Goal: Task Accomplishment & Management: Complete application form

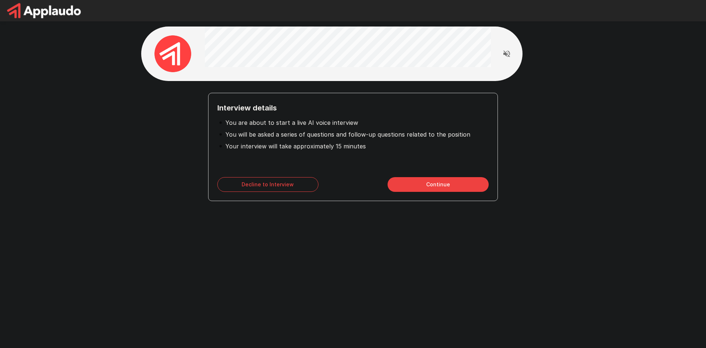
click at [420, 185] on button "Continue" at bounding box center [438, 184] width 101 height 15
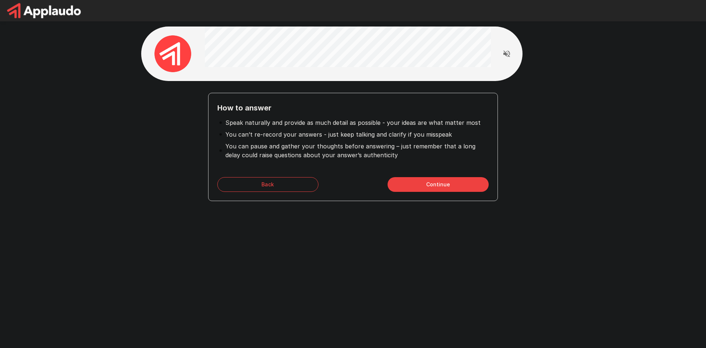
click at [425, 188] on button "Continue" at bounding box center [438, 184] width 101 height 15
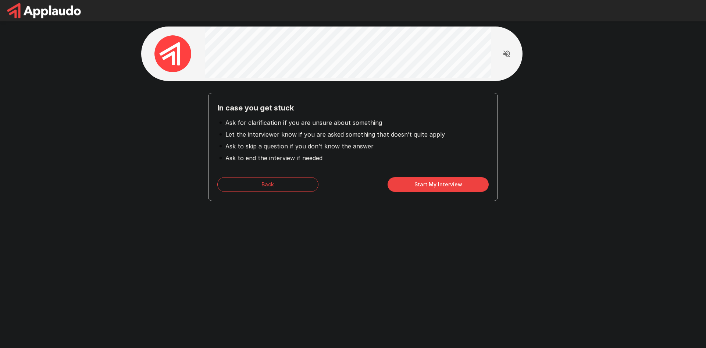
click at [587, 44] on div "In case you get stuck Ask for clarification if you are unsure about something L…" at bounding box center [353, 131] width 706 height 263
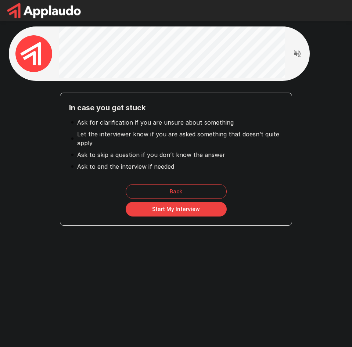
click at [171, 210] on button "Start My Interview" at bounding box center [176, 209] width 101 height 15
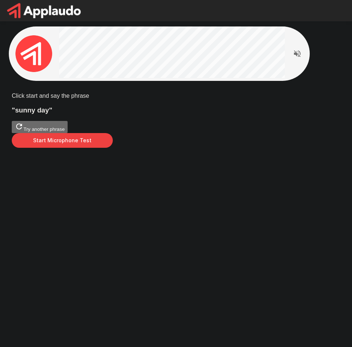
click at [113, 148] on button "Start Microphone Test" at bounding box center [62, 140] width 101 height 15
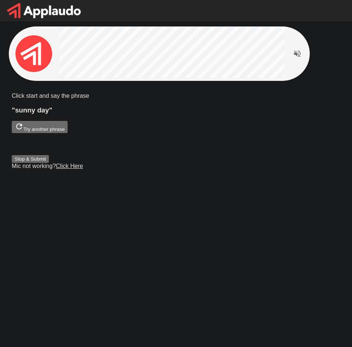
click at [49, 163] on button "Stop & Submit" at bounding box center [30, 159] width 37 height 8
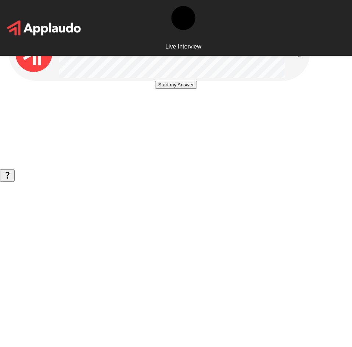
click at [79, 111] on div "Start my Answer" at bounding box center [176, 96] width 335 height 30
click at [169, 89] on button "Start my Answer" at bounding box center [176, 85] width 42 height 8
click at [169, 111] on button "Stop & Submit" at bounding box center [175, 107] width 37 height 8
click at [155, 89] on button "Start my Answer" at bounding box center [176, 85] width 42 height 8
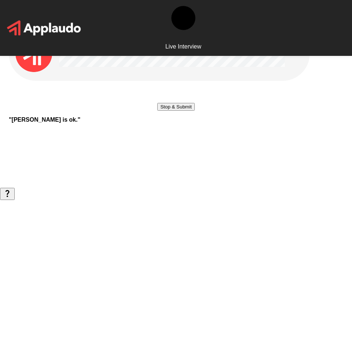
click at [157, 111] on button "Stop & Submit" at bounding box center [175, 107] width 37 height 8
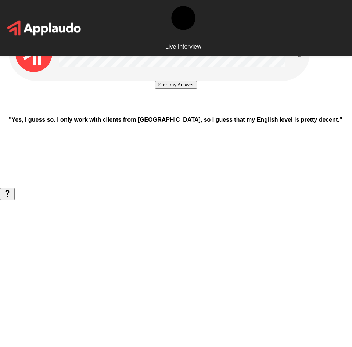
click at [155, 89] on button "Start my Answer" at bounding box center [176, 85] width 42 height 8
click at [157, 111] on button "Stop & Submit" at bounding box center [175, 107] width 37 height 8
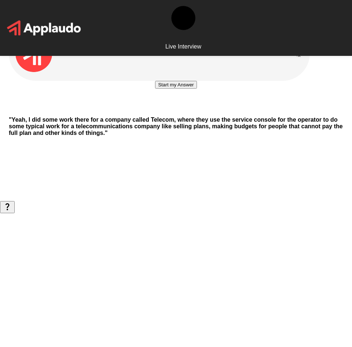
click at [155, 89] on button "Start my Answer" at bounding box center [176, 85] width 42 height 8
click at [157, 111] on button "Stop & Submit" at bounding box center [175, 107] width 37 height 8
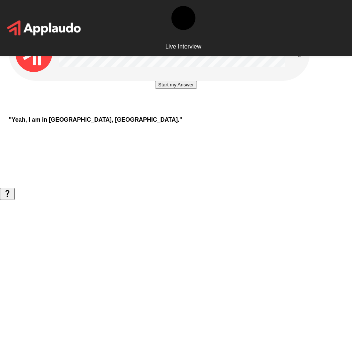
click at [155, 89] on button "Start my Answer" at bounding box center [176, 85] width 42 height 8
click at [157, 111] on button "Stop & Submit" at bounding box center [175, 107] width 37 height 8
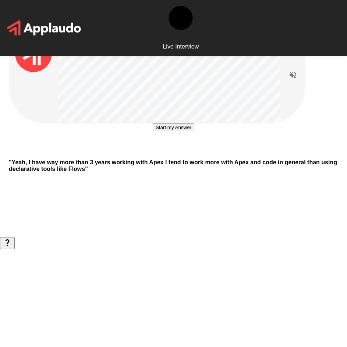
click at [172, 131] on button "Start my Answer" at bounding box center [174, 128] width 42 height 8
click at [188, 153] on button "Stop & Submit" at bounding box center [173, 150] width 37 height 8
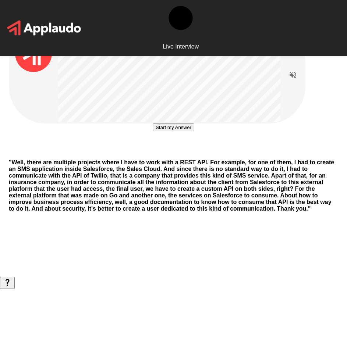
click at [188, 131] on button "Start my Answer" at bounding box center [174, 128] width 42 height 8
click at [188, 153] on button "Stop & Submit" at bounding box center [173, 150] width 37 height 8
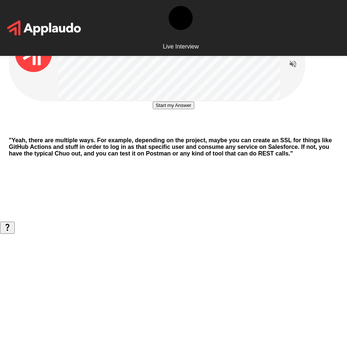
click at [181, 109] on button "Start my Answer" at bounding box center [174, 105] width 42 height 8
click at [192, 131] on button "Stop & Submit" at bounding box center [173, 128] width 37 height 8
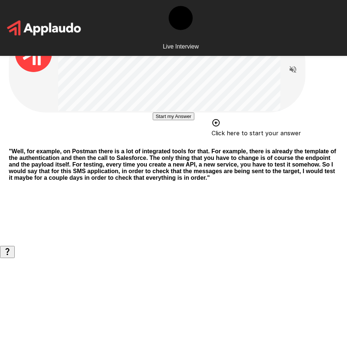
click at [159, 120] on button "Start my Answer" at bounding box center [174, 117] width 42 height 8
click at [192, 142] on button "Stop & Submit" at bounding box center [173, 139] width 37 height 8
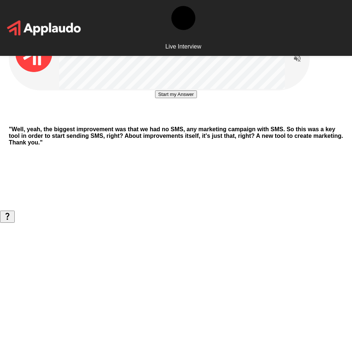
click at [191, 98] on button "Start my Answer" at bounding box center [176, 94] width 42 height 8
click at [180, 120] on button "Stop & Submit" at bounding box center [175, 117] width 37 height 8
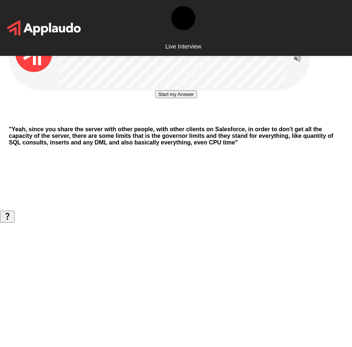
click at [180, 98] on button "Start my Answer" at bounding box center [176, 94] width 42 height 8
click at [180, 120] on button "Stop & Submit" at bounding box center [175, 117] width 37 height 8
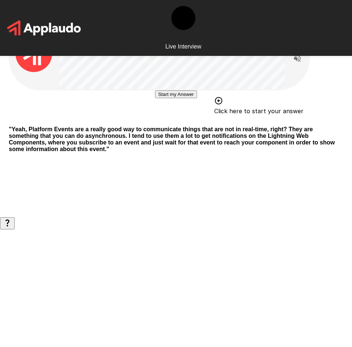
click at [190, 98] on button "Start my Answer" at bounding box center [176, 94] width 42 height 8
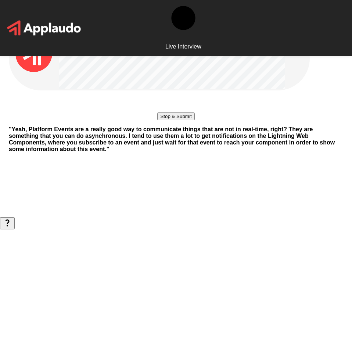
click at [172, 120] on button "Stop & Submit" at bounding box center [175, 117] width 37 height 8
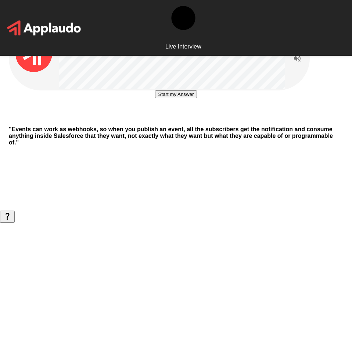
click at [172, 98] on button "Start my Answer" at bounding box center [176, 94] width 42 height 8
click at [195, 120] on button "Stop & Submit" at bounding box center [175, 117] width 37 height 8
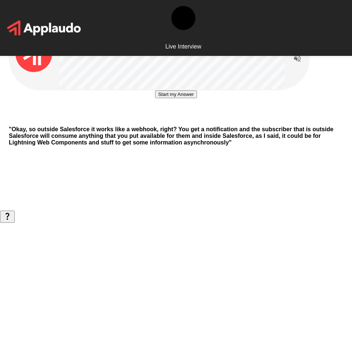
click at [184, 98] on button "Start my Answer" at bounding box center [176, 94] width 42 height 8
drag, startPoint x: 174, startPoint y: 171, endPoint x: 175, endPoint y: 176, distance: 4.9
click at [175, 120] on button "Stop & Submit" at bounding box center [175, 117] width 37 height 8
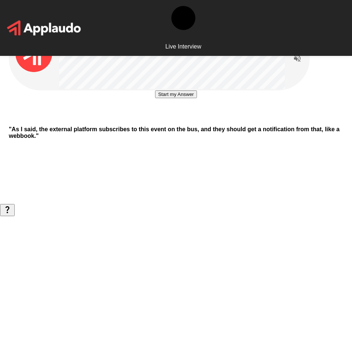
click at [172, 98] on button "Start my Answer" at bounding box center [176, 94] width 42 height 8
click at [194, 120] on button "Stop & Submit" at bounding box center [175, 117] width 37 height 8
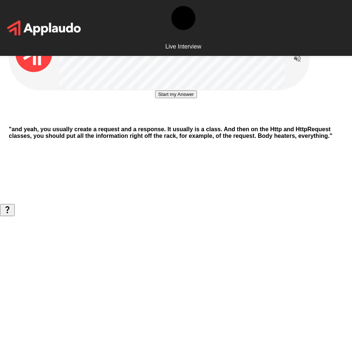
click at [194, 98] on button "Start my Answer" at bounding box center [176, 94] width 42 height 8
click at [194, 120] on button "Stop & Submit" at bounding box center [175, 117] width 37 height 8
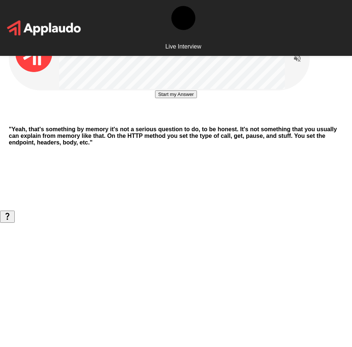
click at [194, 98] on button "Start my Answer" at bounding box center [176, 94] width 42 height 8
click at [194, 120] on button "Stop & Submit" at bounding box center [175, 117] width 37 height 8
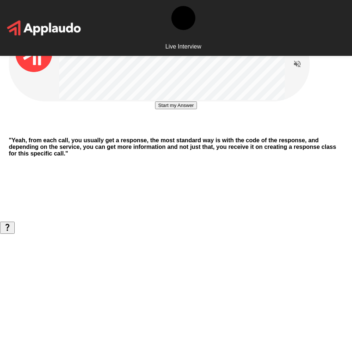
click at [194, 109] on button "Start my Answer" at bounding box center [176, 105] width 42 height 8
click at [194, 131] on button "Stop & Submit" at bounding box center [175, 128] width 37 height 8
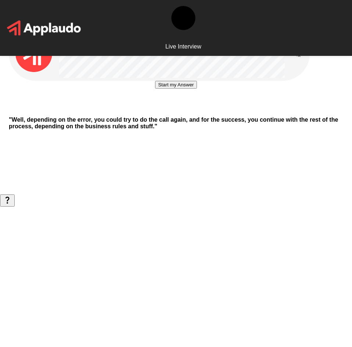
click at [197, 89] on button "Start my Answer" at bounding box center [176, 85] width 42 height 8
drag, startPoint x: 188, startPoint y: 154, endPoint x: 189, endPoint y: 161, distance: 7.8
click at [188, 111] on div "Stop & Submit" at bounding box center [175, 107] width 37 height 8
click at [190, 111] on button "Stop & Submit" at bounding box center [175, 107] width 37 height 8
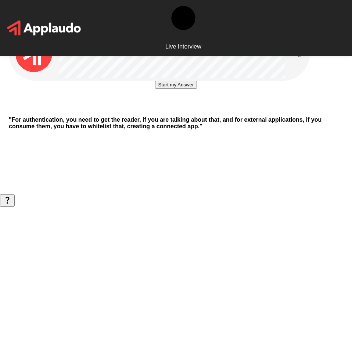
click at [197, 89] on button "Start my Answer" at bounding box center [176, 85] width 42 height 8
click at [195, 111] on button "Stop & Submit" at bounding box center [175, 107] width 37 height 8
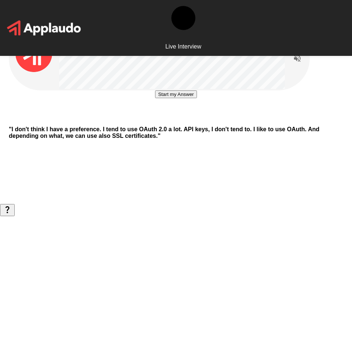
click at [197, 98] on button "Start my Answer" at bounding box center [176, 94] width 42 height 8
click at [195, 120] on button "Stop & Submit" at bounding box center [175, 117] width 37 height 8
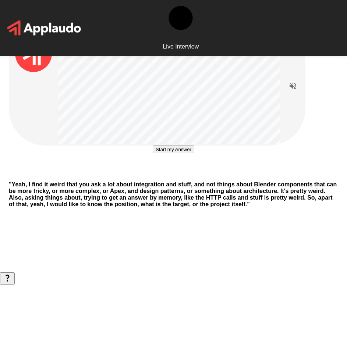
click at [193, 153] on button "Start my Answer" at bounding box center [174, 150] width 42 height 8
click at [192, 175] on button "Stop & Submit" at bounding box center [173, 172] width 37 height 8
